Goal: Information Seeking & Learning: Understand process/instructions

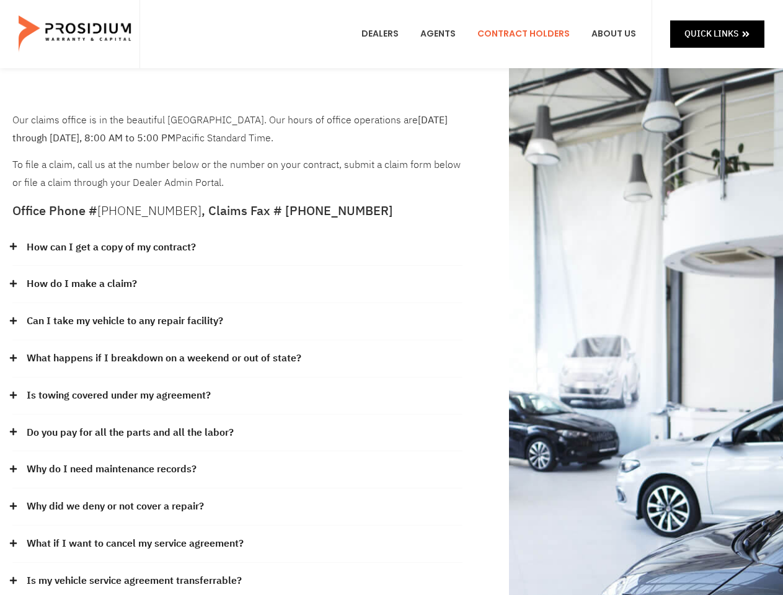
click at [391, 298] on div "How do I make a claim?" at bounding box center [237, 284] width 450 height 37
click at [237, 248] on div "How can I get a copy of my contract?" at bounding box center [237, 247] width 450 height 37
click at [110, 247] on link "How can I get a copy of my contract?" at bounding box center [111, 248] width 169 height 18
click at [237, 285] on div "How do I make a claim?" at bounding box center [237, 284] width 450 height 37
click at [81, 284] on link "How do I make a claim?" at bounding box center [82, 284] width 110 height 18
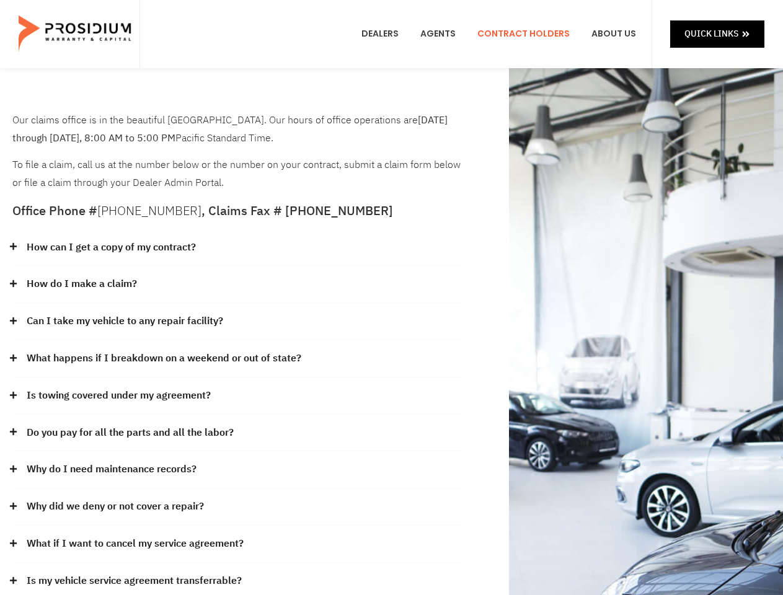
click at [237, 322] on div "Can I take my vehicle to any repair facility?" at bounding box center [237, 321] width 450 height 37
click at [125, 321] on link "Can I take my vehicle to any repair facility?" at bounding box center [125, 322] width 197 height 18
click at [237, 359] on link "What happens if I breakdown on a weekend or out of state?" at bounding box center [164, 359] width 275 height 18
click at [162, 358] on link "What happens if I breakdown on a weekend or out of state?" at bounding box center [164, 359] width 275 height 18
click at [237, 396] on div "Is towing covered under my agreement?" at bounding box center [237, 396] width 450 height 37
